Goal: Task Accomplishment & Management: Use online tool/utility

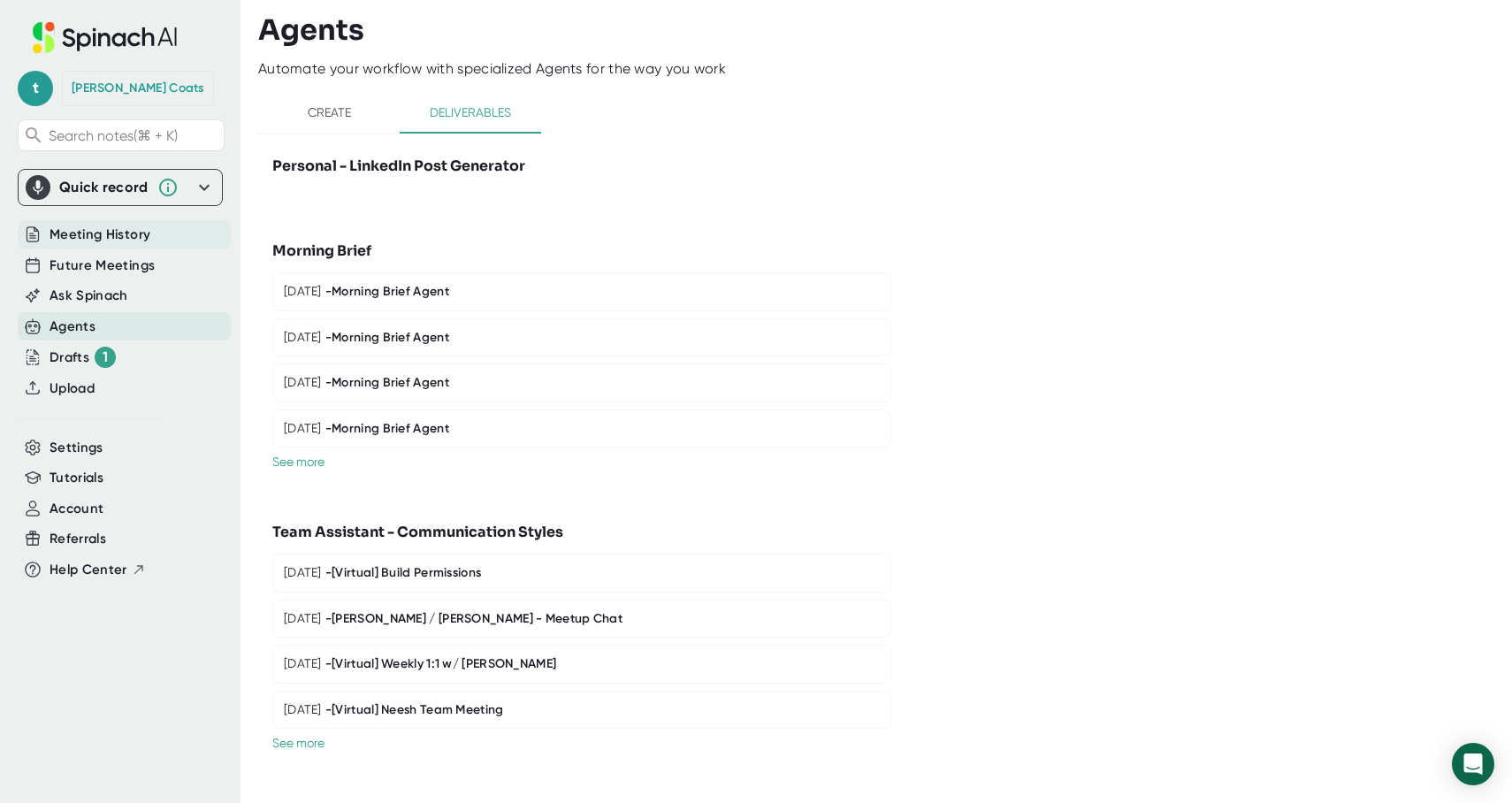
click at [85, 233] on span "Meeting History" at bounding box center [99, 235] width 100 height 20
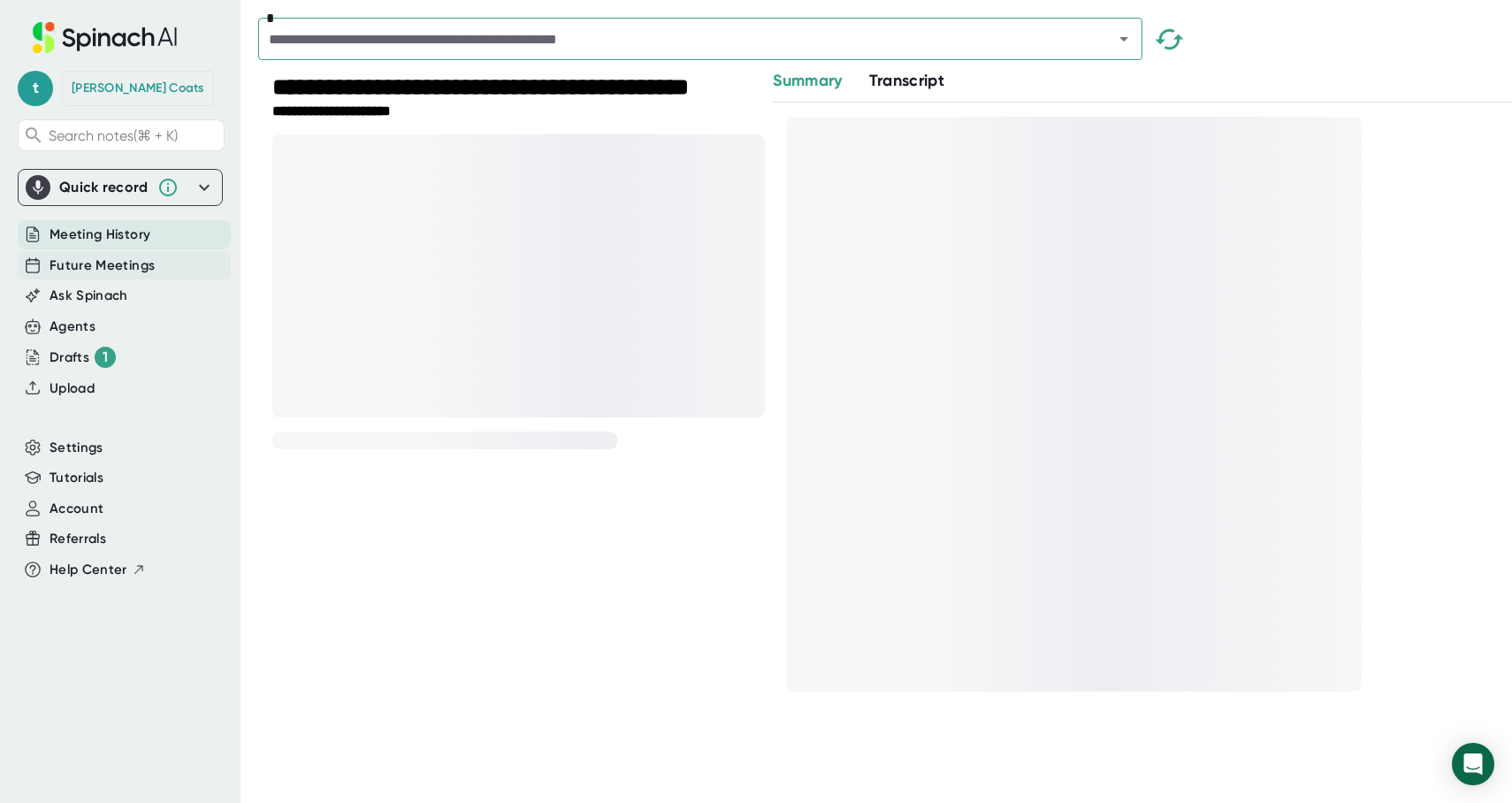
click at [70, 266] on span "Future Meetings" at bounding box center [101, 266] width 105 height 20
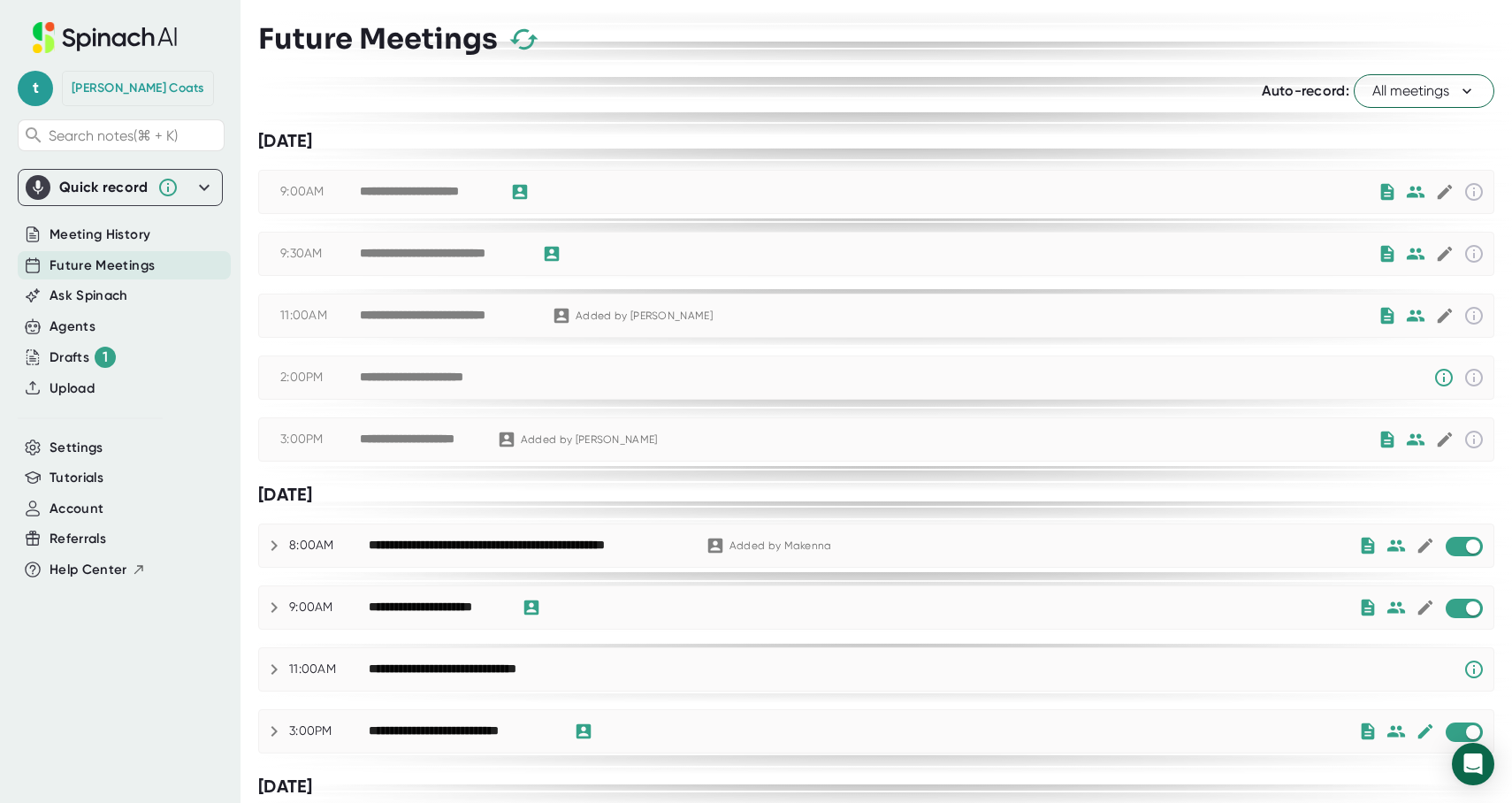
click at [525, 35] on icon "button" at bounding box center [524, 39] width 31 height 31
click at [108, 179] on div "Quick record" at bounding box center [104, 187] width 89 height 17
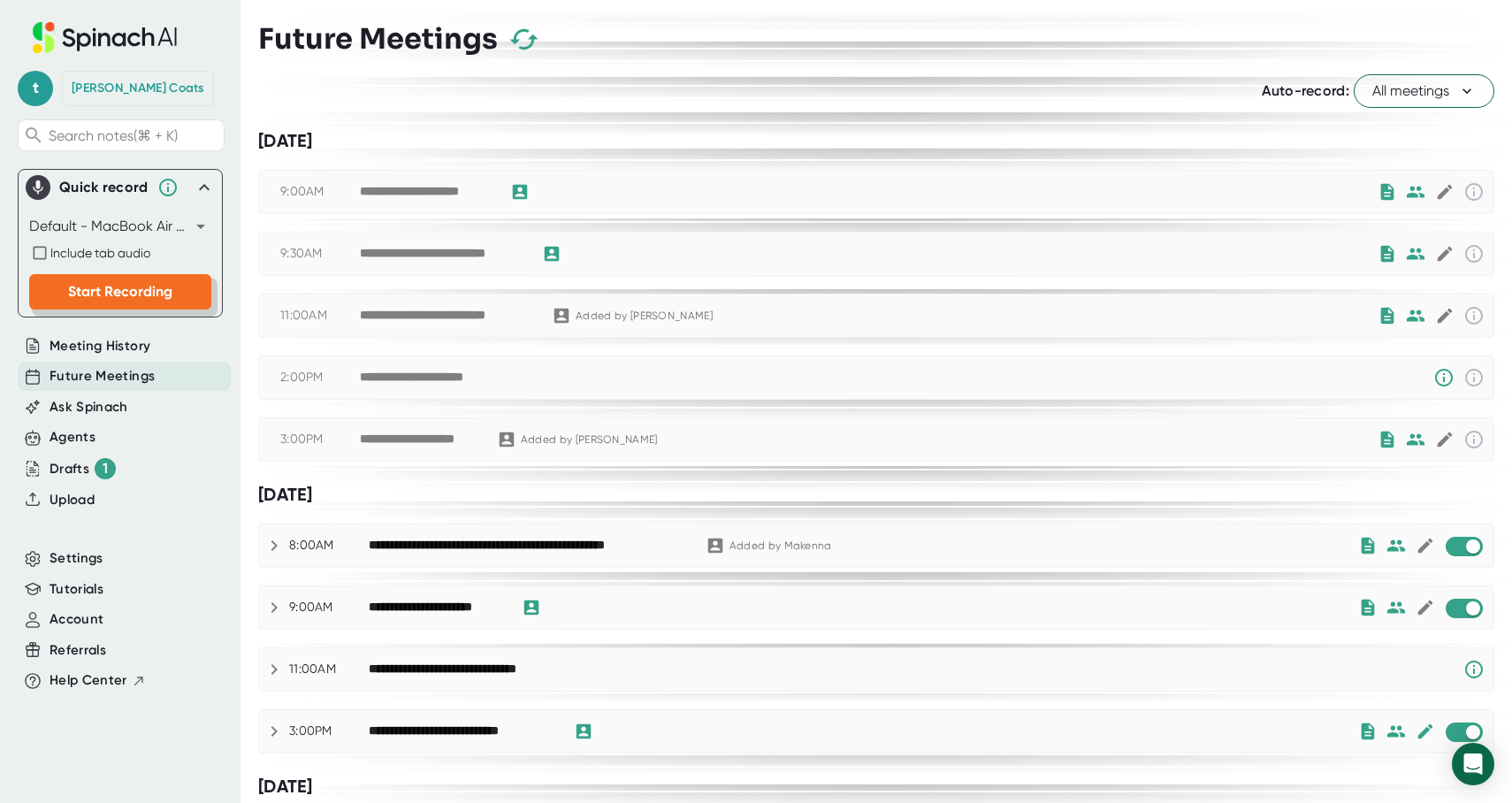
click at [105, 282] on button "Start Recording" at bounding box center [120, 291] width 182 height 36
